Goal: Task Accomplishment & Management: Manage account settings

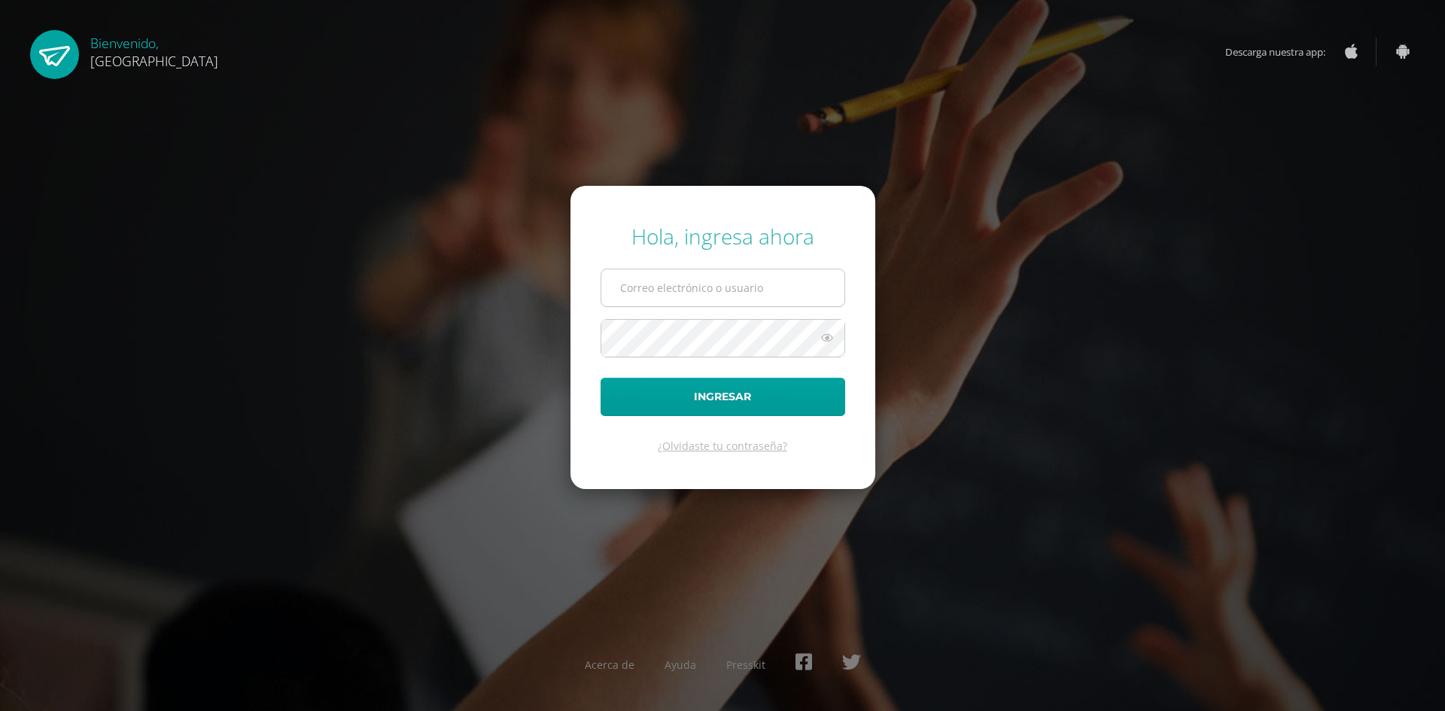
drag, startPoint x: 0, startPoint y: 0, endPoint x: 689, endPoint y: 294, distance: 749.3
click at [689, 294] on input "text" at bounding box center [722, 287] width 243 height 37
type input "2023803@colegiobelga.edu.gt"
click at [601, 378] on button "Ingresar" at bounding box center [723, 397] width 245 height 38
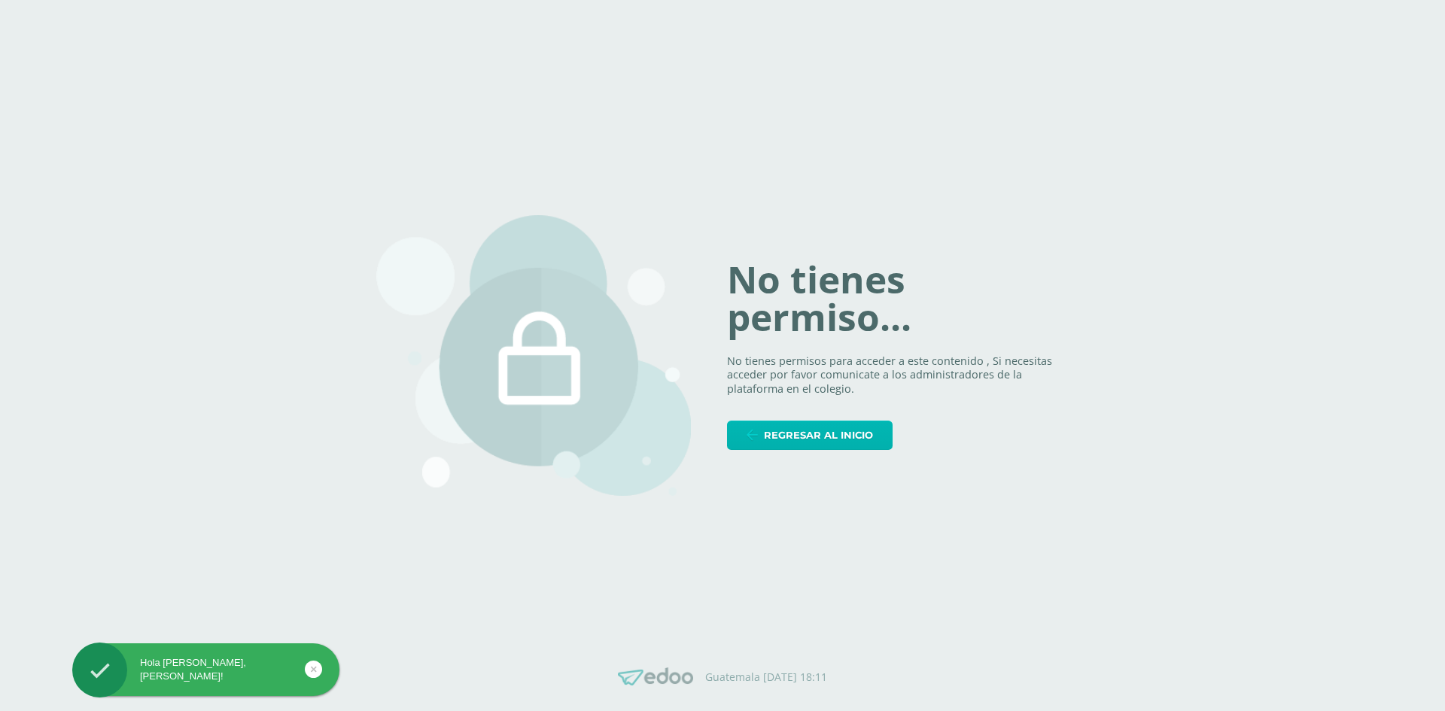
click at [859, 443] on span "Regresar al inicio" at bounding box center [818, 435] width 109 height 28
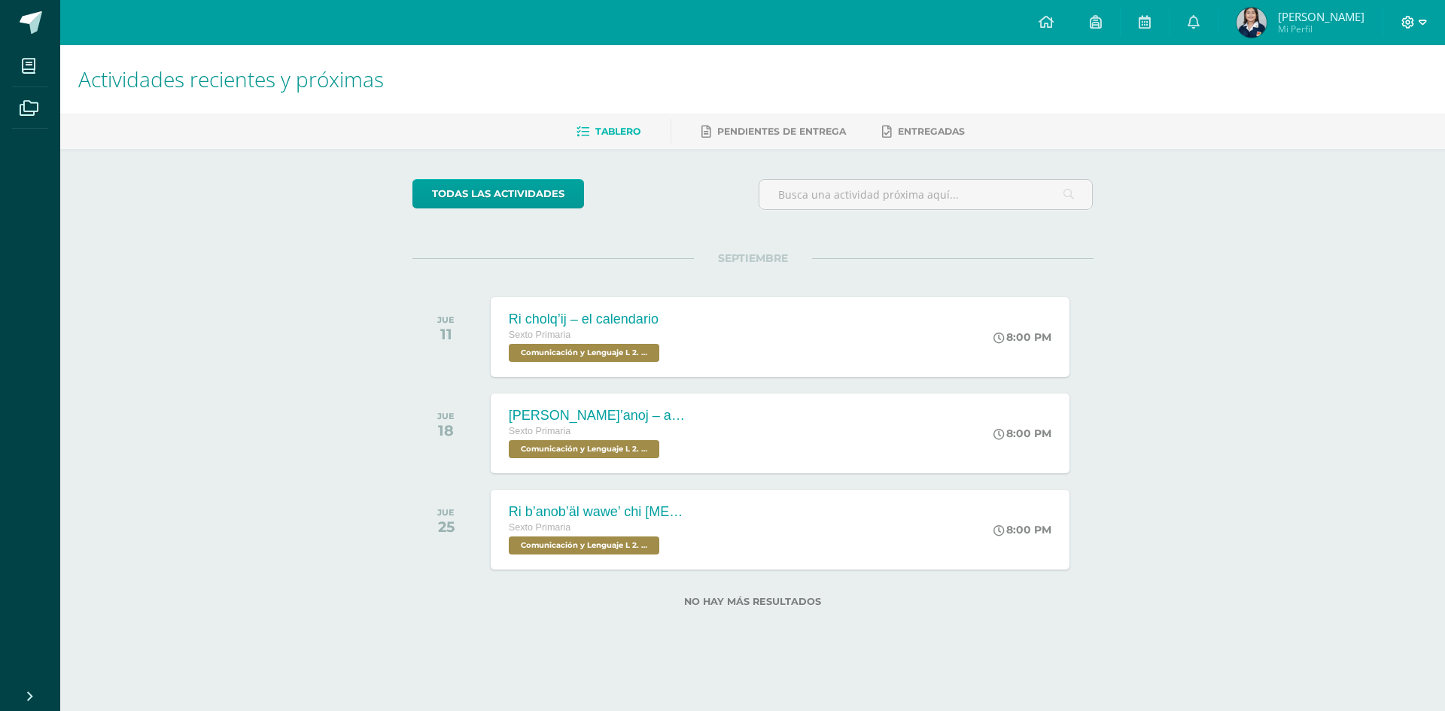
click at [1404, 16] on icon at bounding box center [1408, 23] width 14 height 14
click at [1377, 94] on link "Cerrar sesión" at bounding box center [1367, 103] width 119 height 22
